Goal: Task Accomplishment & Management: Manage account settings

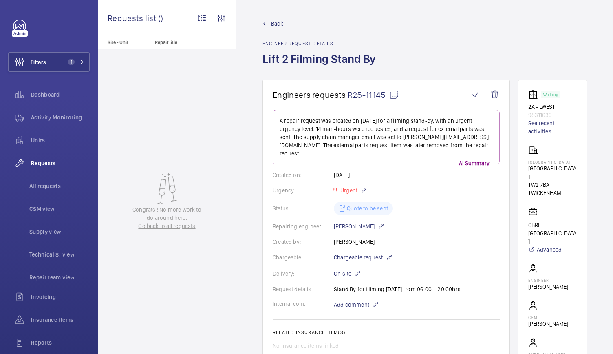
scroll to position [13, 0]
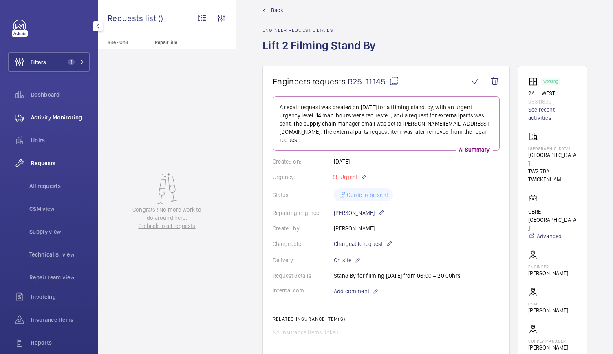
click at [43, 122] on div "Activity Monitoring" at bounding box center [49, 118] width 82 height 20
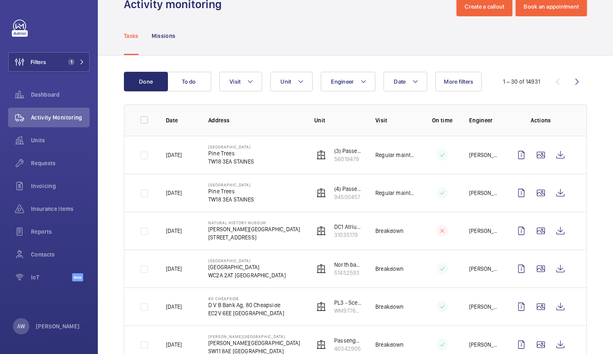
scroll to position [60, 0]
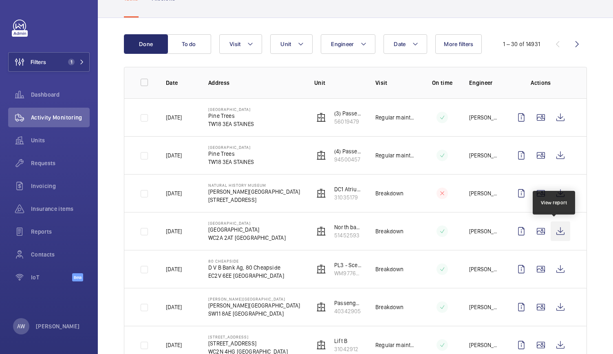
click at [555, 232] on wm-front-icon-button at bounding box center [561, 231] width 20 height 20
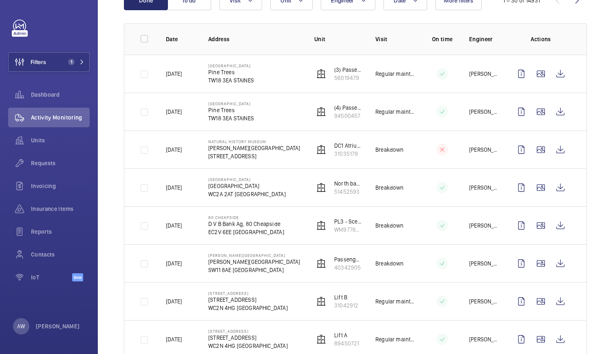
scroll to position [0, 0]
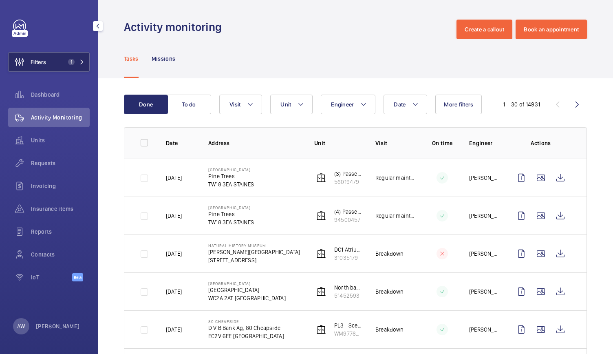
click at [82, 57] on button "Filters 1" at bounding box center [49, 62] width 82 height 20
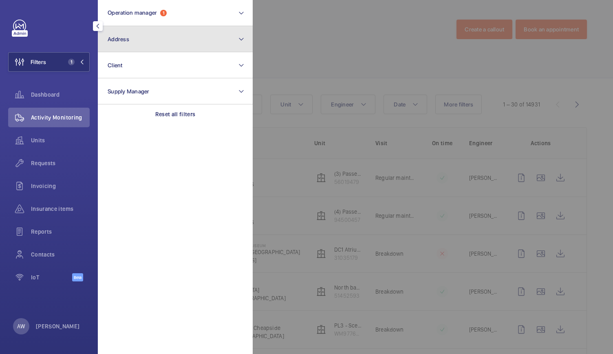
click at [157, 29] on button "Address" at bounding box center [175, 39] width 155 height 26
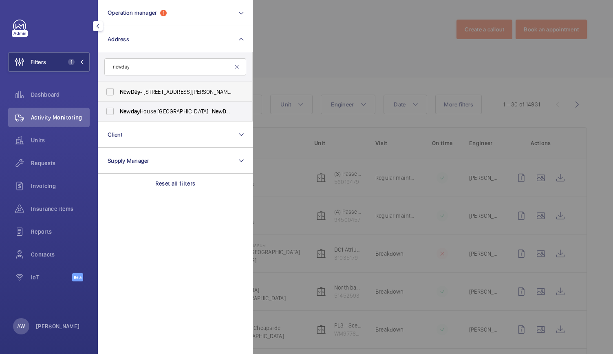
type input "newday"
click at [138, 90] on span "NewDay" at bounding box center [130, 91] width 20 height 7
click at [118, 90] on input "NewDay - 7 Handyside St, LONDON N1C 4DA" at bounding box center [110, 92] width 16 height 16
checkbox input "true"
click at [275, 71] on div at bounding box center [559, 177] width 613 height 354
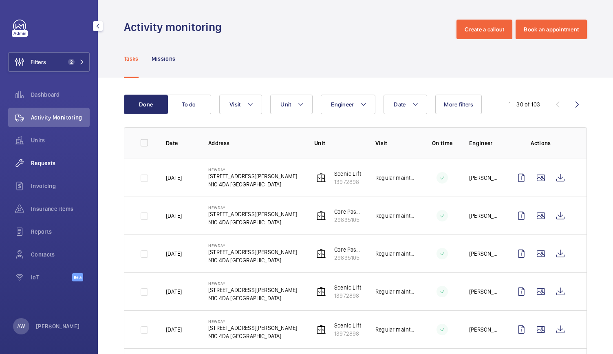
click at [61, 165] on span "Requests" at bounding box center [60, 163] width 59 height 8
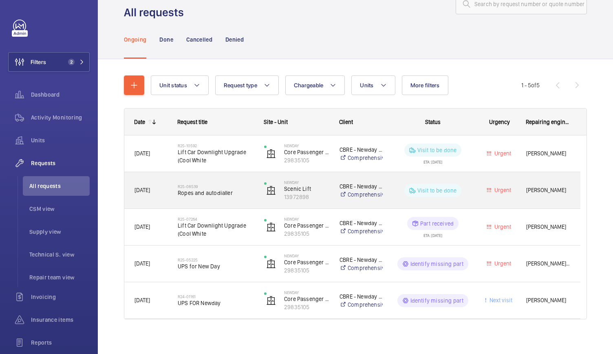
scroll to position [26, 0]
click at [241, 188] on span "Ropes and autodialler" at bounding box center [216, 192] width 76 height 8
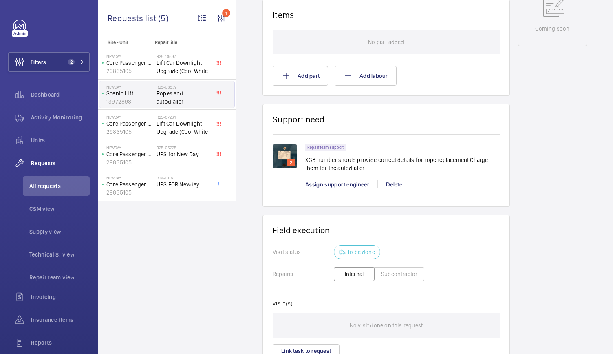
scroll to position [468, 0]
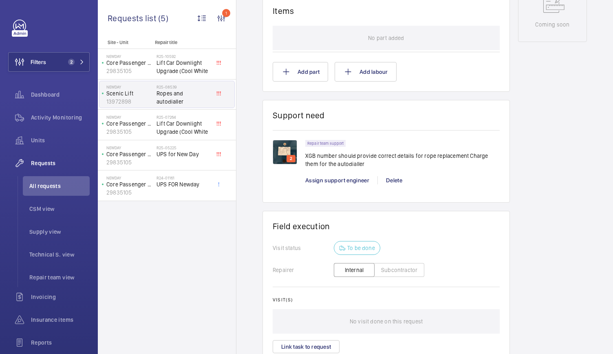
click at [282, 150] on img at bounding box center [285, 152] width 24 height 24
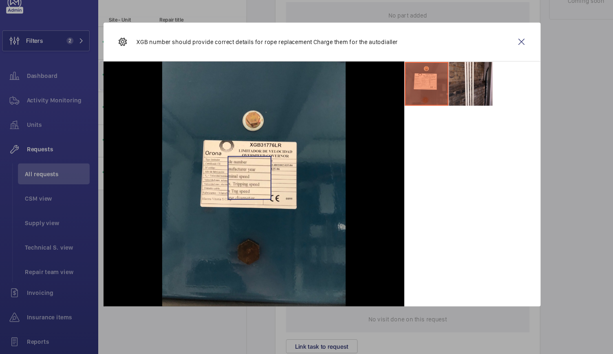
scroll to position [0, 0]
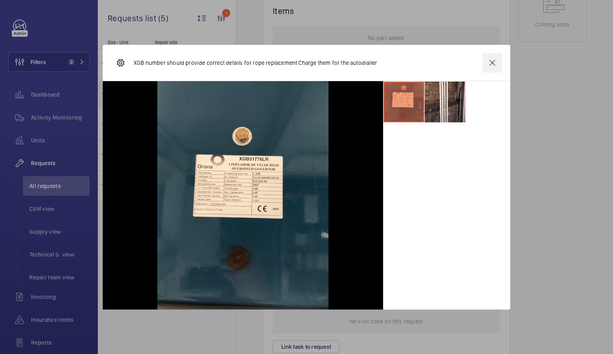
click at [496, 62] on wm-front-icon-button at bounding box center [493, 63] width 20 height 20
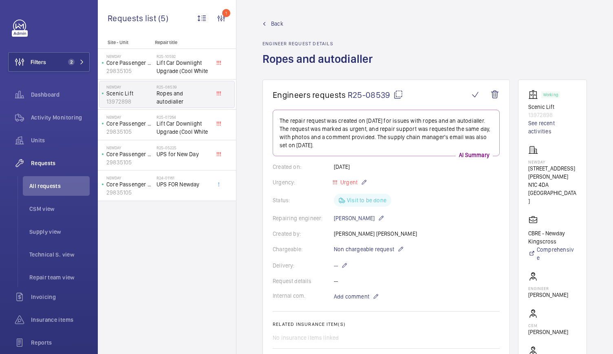
click at [368, 94] on span "R25-08539" at bounding box center [375, 95] width 55 height 10
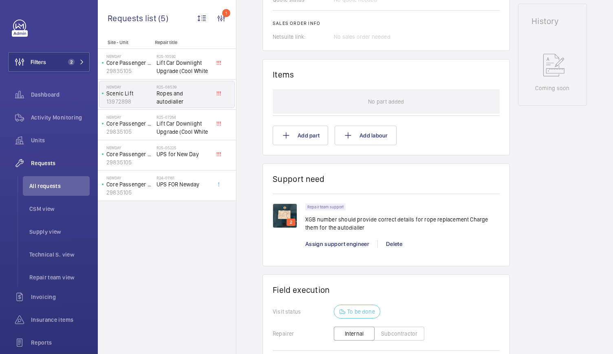
scroll to position [405, 0]
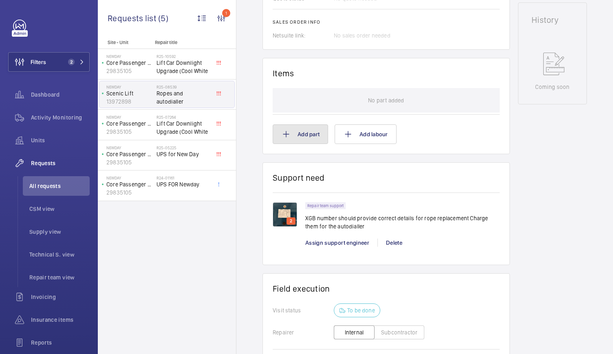
click at [303, 127] on button "Add part" at bounding box center [300, 134] width 55 height 20
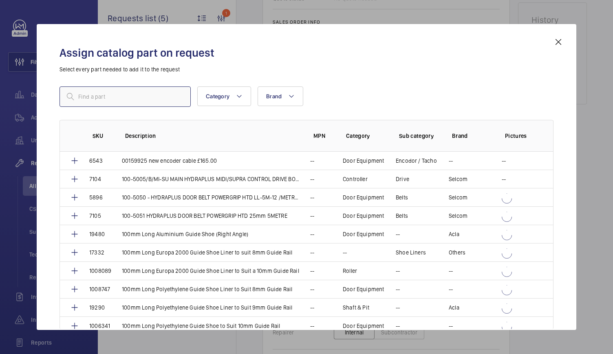
click at [114, 101] on input "text" at bounding box center [125, 96] width 131 height 20
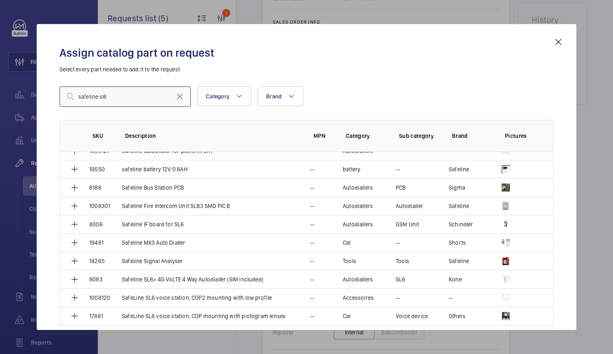
scroll to position [297, 0]
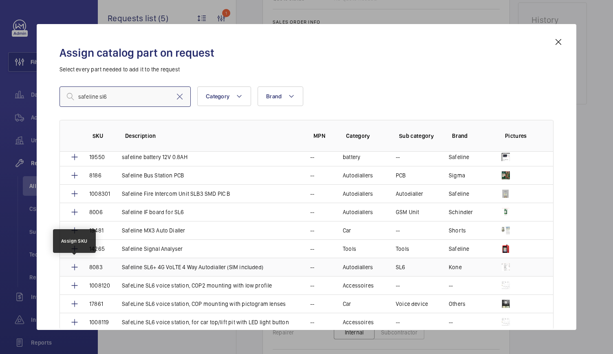
type input "safeline sl6"
click at [76, 263] on mat-icon at bounding box center [75, 267] width 10 height 10
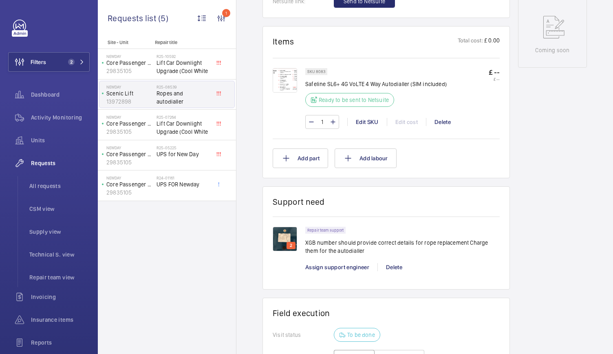
scroll to position [442, 0]
click at [303, 160] on button "Add part" at bounding box center [300, 159] width 55 height 20
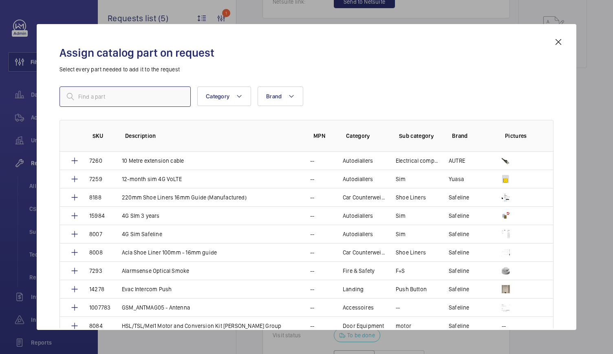
click at [101, 100] on input "text" at bounding box center [125, 96] width 131 height 20
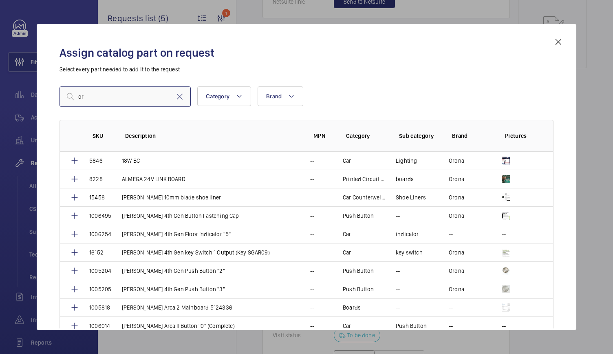
type input "o"
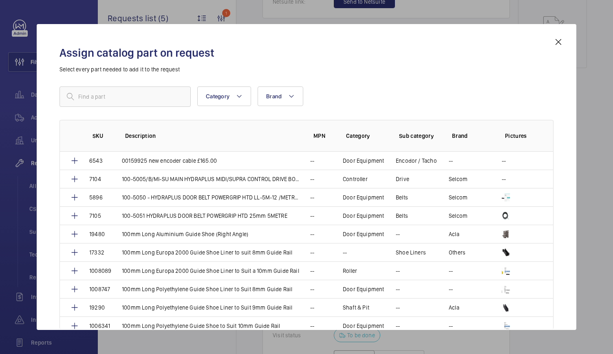
click at [560, 44] on mat-icon at bounding box center [559, 42] width 10 height 10
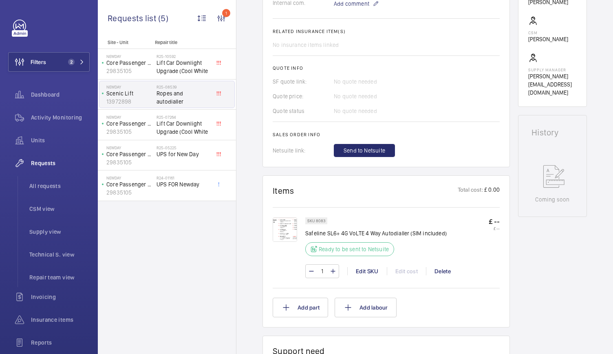
scroll to position [365, 0]
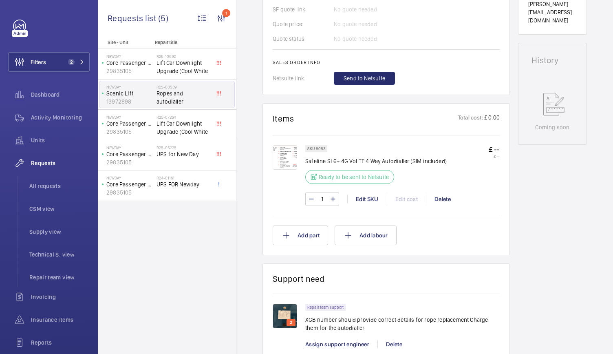
click at [497, 181] on div "£ -- £ --" at bounding box center [494, 167] width 11 height 44
click at [281, 317] on img at bounding box center [285, 316] width 24 height 24
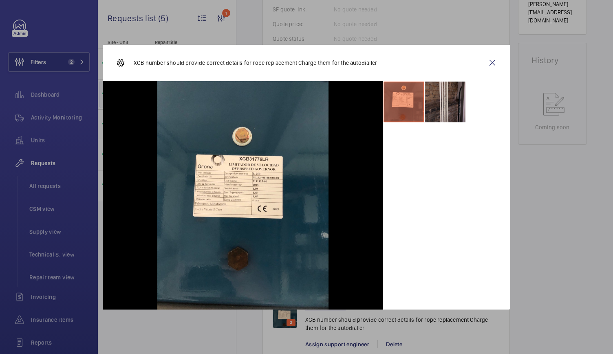
click at [453, 104] on li at bounding box center [445, 102] width 41 height 41
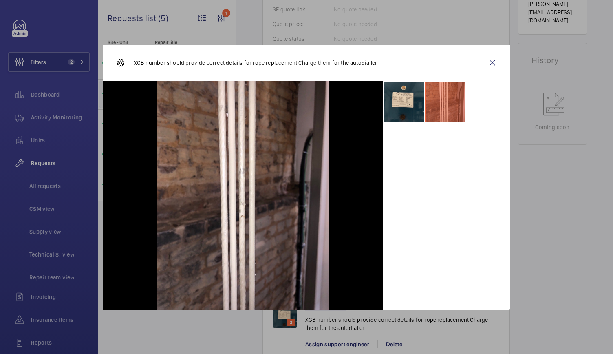
click at [406, 114] on li at bounding box center [404, 102] width 41 height 41
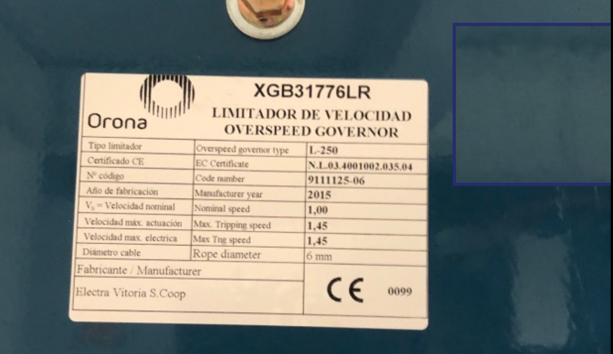
click at [309, 162] on img at bounding box center [242, 195] width 171 height 228
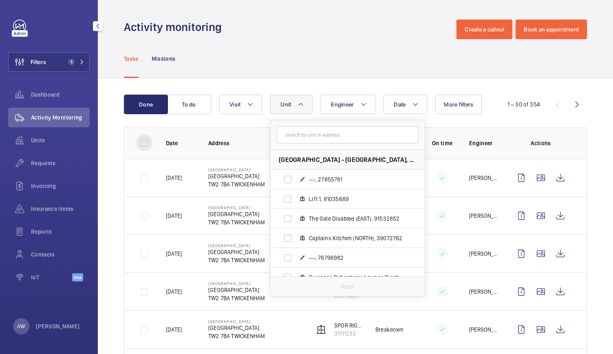
scroll to position [661, 0]
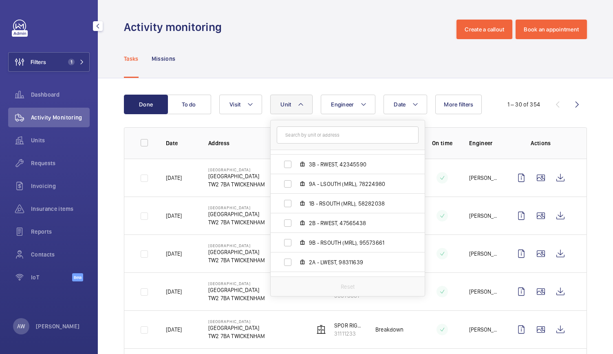
click at [232, 61] on div "Tasks Missions" at bounding box center [355, 58] width 463 height 39
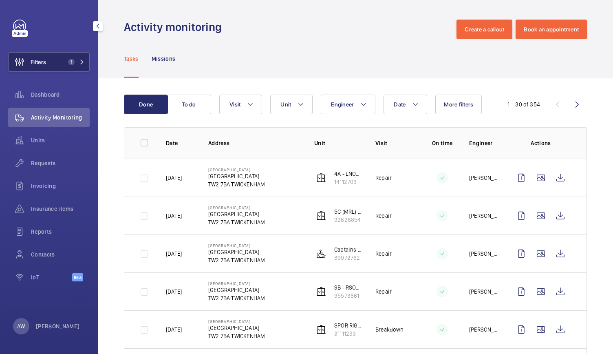
click at [54, 64] on button "Filters 1" at bounding box center [49, 62] width 82 height 20
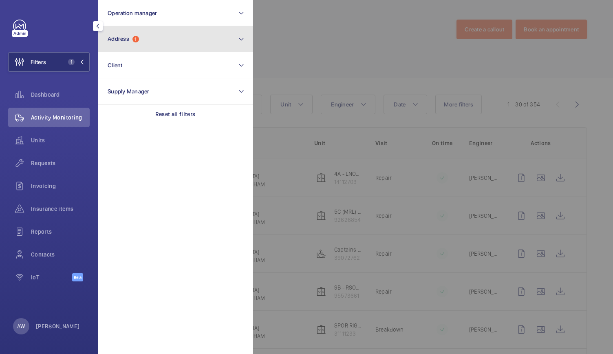
click at [110, 44] on button "Address 1" at bounding box center [175, 39] width 155 height 26
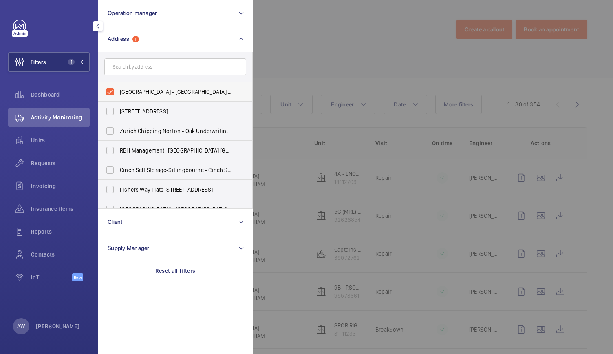
click at [111, 91] on label "Twickenham Stadium - Twickenham Stadium, TWICKENHAM TW2 7BA" at bounding box center [169, 92] width 142 height 20
click at [111, 91] on input "Twickenham Stadium - Twickenham Stadium, TWICKENHAM TW2 7BA" at bounding box center [110, 92] width 16 height 16
checkbox input "false"
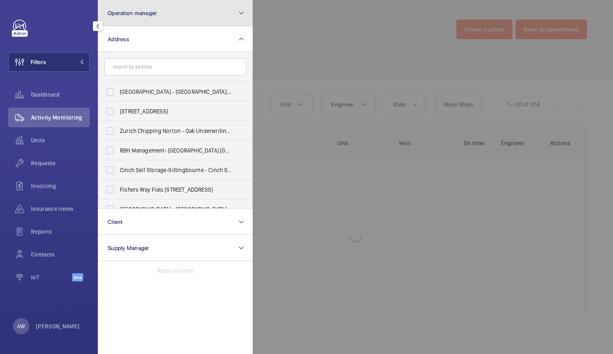
click at [148, 17] on button "Operation manager" at bounding box center [175, 13] width 155 height 26
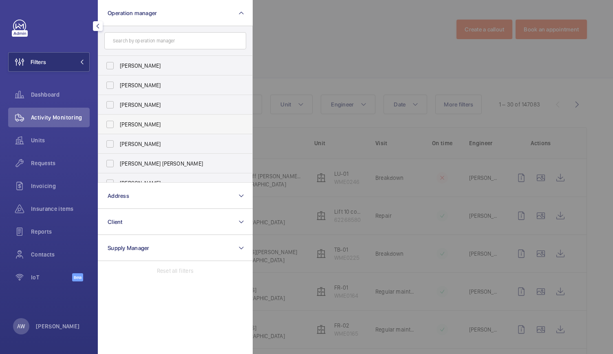
scroll to position [50, 0]
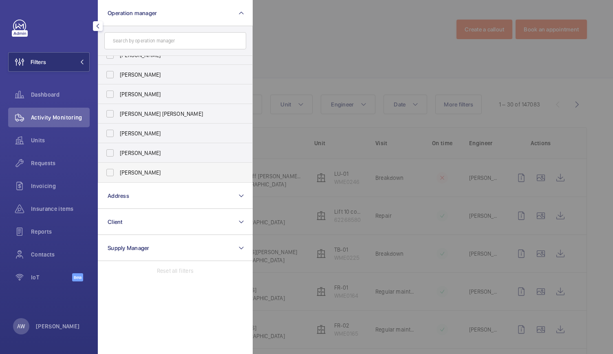
click at [112, 173] on label "[PERSON_NAME]" at bounding box center [169, 173] width 142 height 20
click at [112, 173] on input "[PERSON_NAME]" at bounding box center [110, 172] width 16 height 16
checkbox input "true"
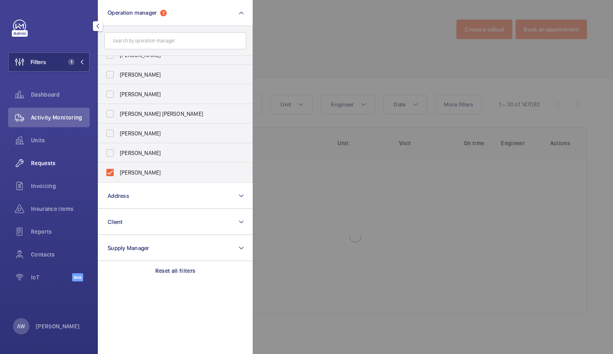
click at [46, 163] on span "Requests" at bounding box center [60, 163] width 59 height 8
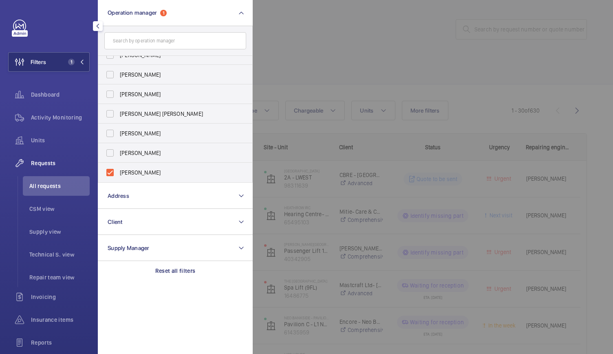
click at [281, 88] on div at bounding box center [559, 177] width 613 height 354
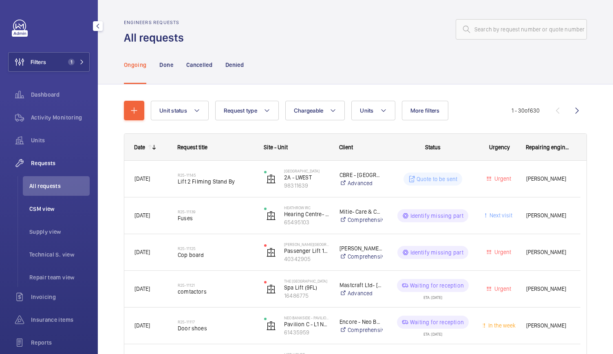
click at [55, 211] on span "CSM view" at bounding box center [59, 209] width 60 height 8
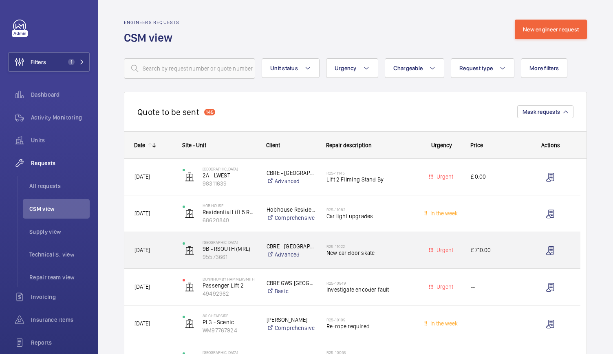
click at [250, 261] on div "Twickenham Stadium 9B - RSOUTH (MRL) 95573661" at bounding box center [214, 250] width 83 height 33
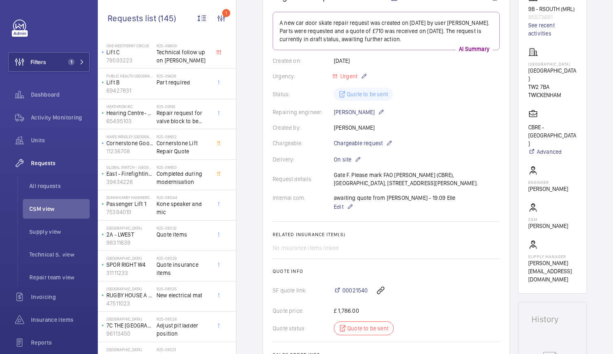
scroll to position [224, 0]
click at [76, 64] on span "1" at bounding box center [75, 62] width 20 height 7
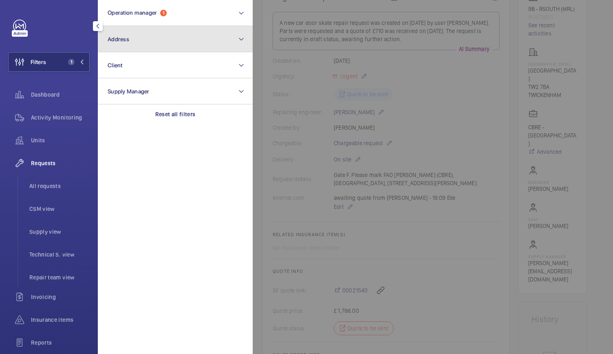
click at [129, 43] on button "Address" at bounding box center [175, 39] width 155 height 26
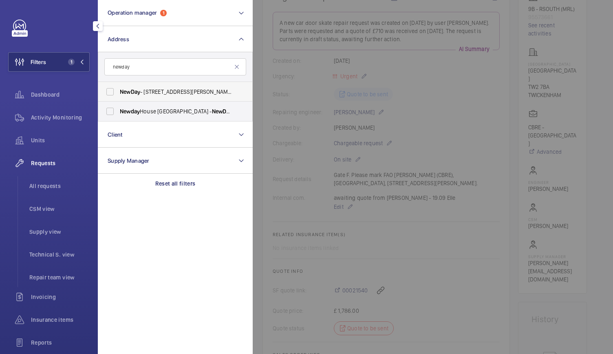
type input "newday"
click at [146, 90] on span "NewDay - 7 Handyside St, LONDON N1C 4DA" at bounding box center [176, 92] width 112 height 8
click at [118, 90] on input "NewDay - 7 Handyside St, LONDON N1C 4DA" at bounding box center [110, 92] width 16 height 16
checkbox input "true"
click at [425, 120] on div at bounding box center [559, 177] width 613 height 354
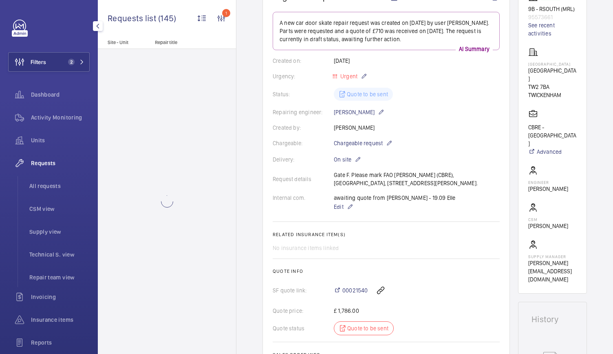
click at [425, 120] on wm-front-card-body "A new car door skate repair request was created on 2025-08-18 by user Solomon F…" at bounding box center [386, 194] width 227 height 365
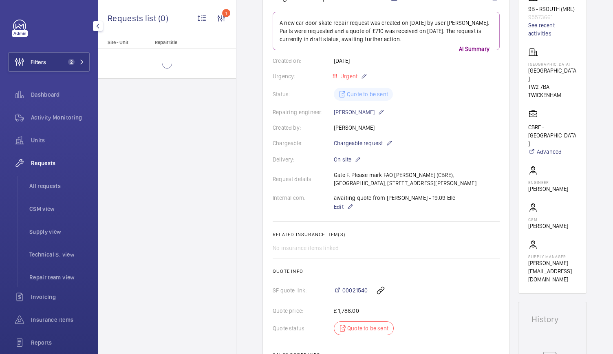
click at [425, 120] on wm-front-card-body "A new car door skate repair request was created on 2025-08-18 by user Solomon F…" at bounding box center [386, 194] width 227 height 365
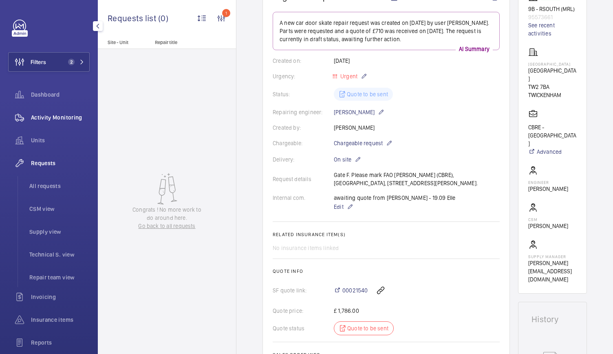
click at [64, 115] on span "Activity Monitoring" at bounding box center [60, 117] width 59 height 8
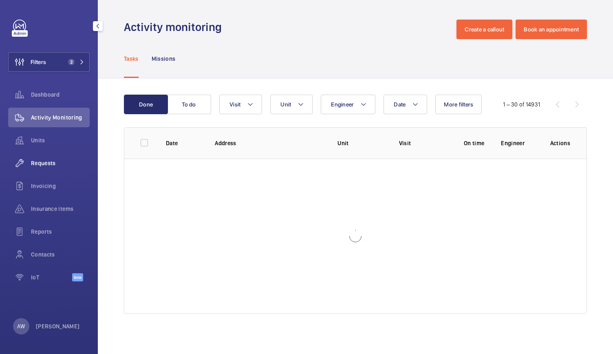
click at [44, 160] on span "Requests" at bounding box center [60, 163] width 59 height 8
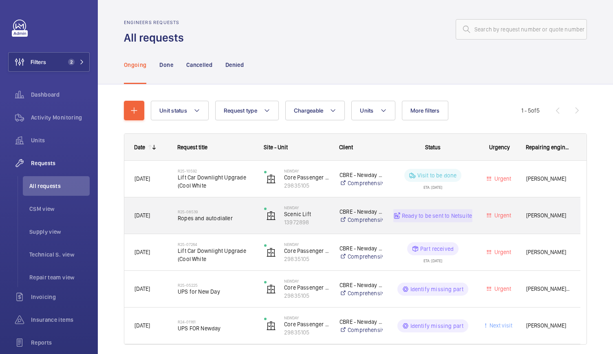
click at [249, 229] on div "R25-08539 Ropes and autodialler" at bounding box center [211, 215] width 86 height 37
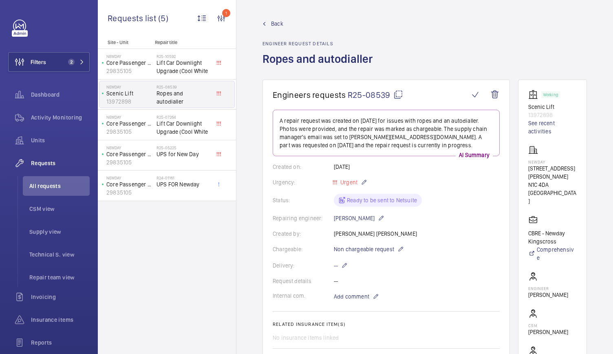
click at [281, 27] on span "Back" at bounding box center [277, 24] width 12 height 8
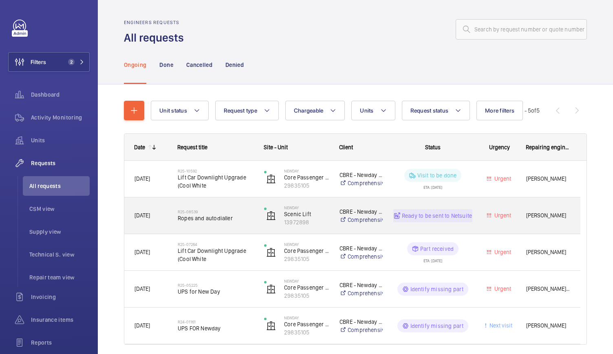
scroll to position [29, 0]
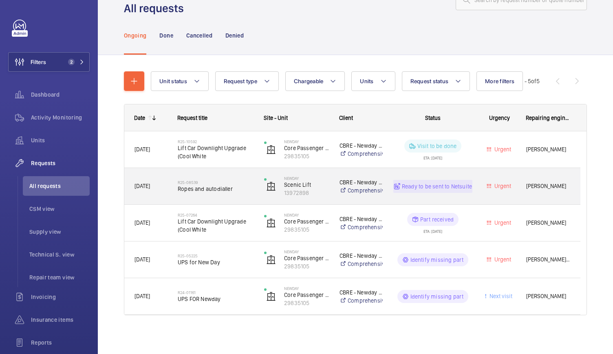
click at [253, 199] on div "R25-08539 Ropes and autodialler" at bounding box center [211, 186] width 86 height 37
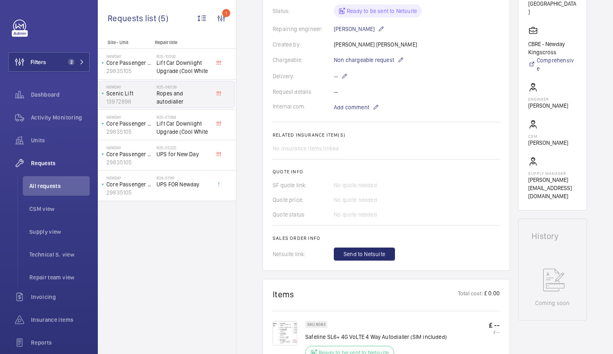
scroll to position [187, 0]
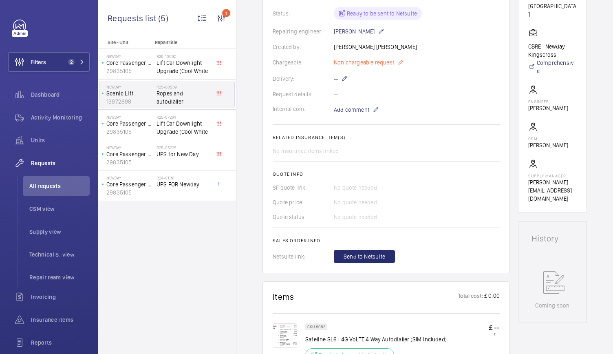
click at [384, 58] on span "Non chargeable request" at bounding box center [364, 62] width 60 height 8
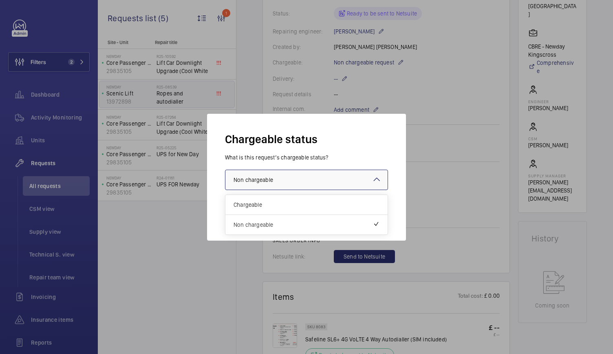
click at [283, 177] on div "× Non chargeable" at bounding box center [264, 180] width 60 height 8
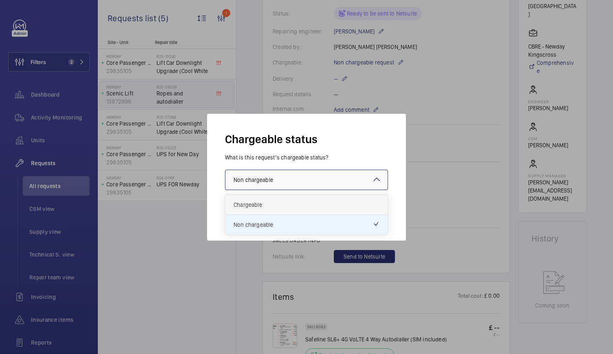
click at [255, 206] on span "Chargeable" at bounding box center [307, 205] width 146 height 8
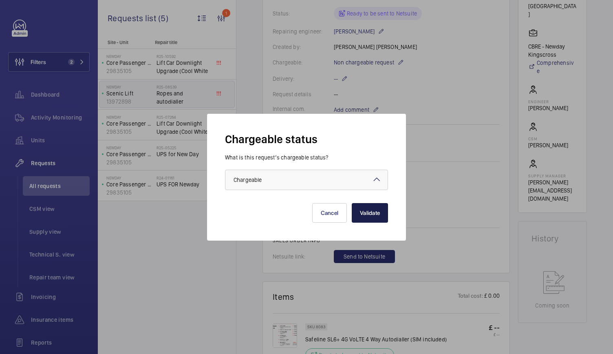
click at [380, 215] on button "Validate" at bounding box center [370, 213] width 36 height 20
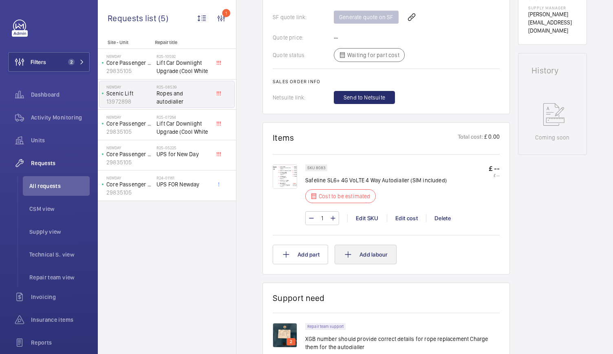
scroll to position [354, 0]
click at [376, 15] on div "Generate quote on SF" at bounding box center [417, 18] width 166 height 20
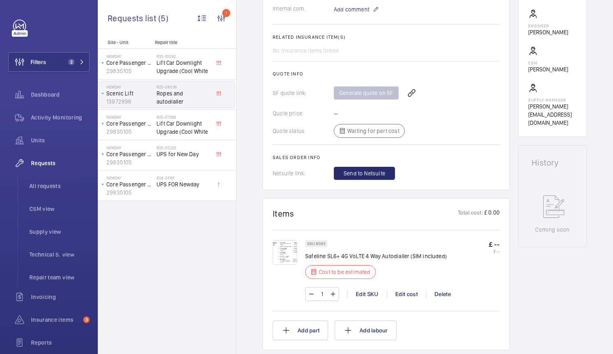
scroll to position [279, 0]
